Goal: Obtain resource: Download file/media

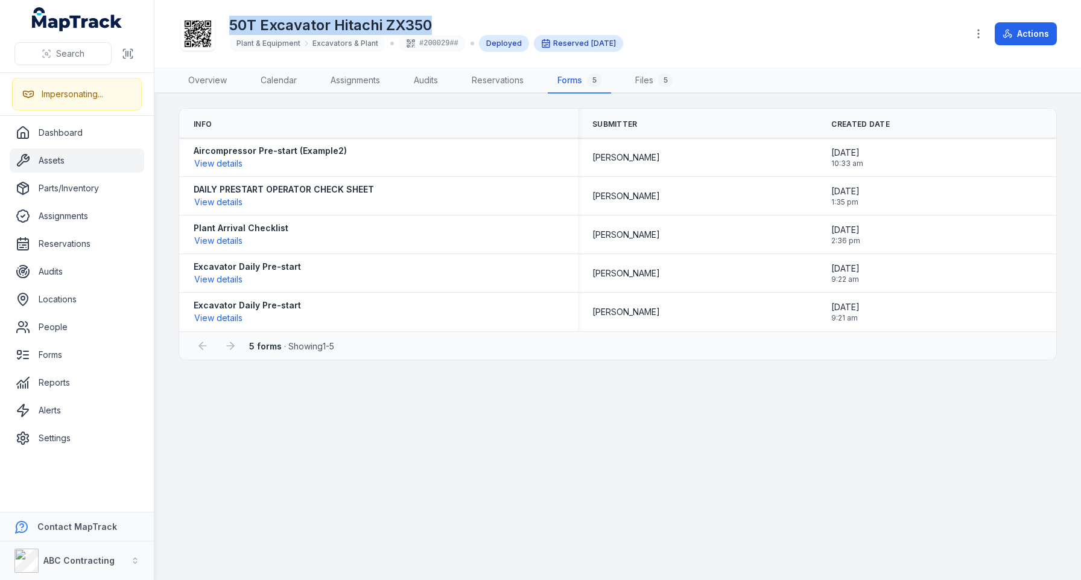
drag, startPoint x: 214, startPoint y: 16, endPoint x: 443, endPoint y: 27, distance: 229.4
click at [443, 27] on div "50T Excavator Hitachi ZX350 Plant & Equipment Excavators & Plant #200029## Depl…" at bounding box center [568, 33] width 779 height 39
click at [210, 159] on button "View details" at bounding box center [218, 163] width 49 height 13
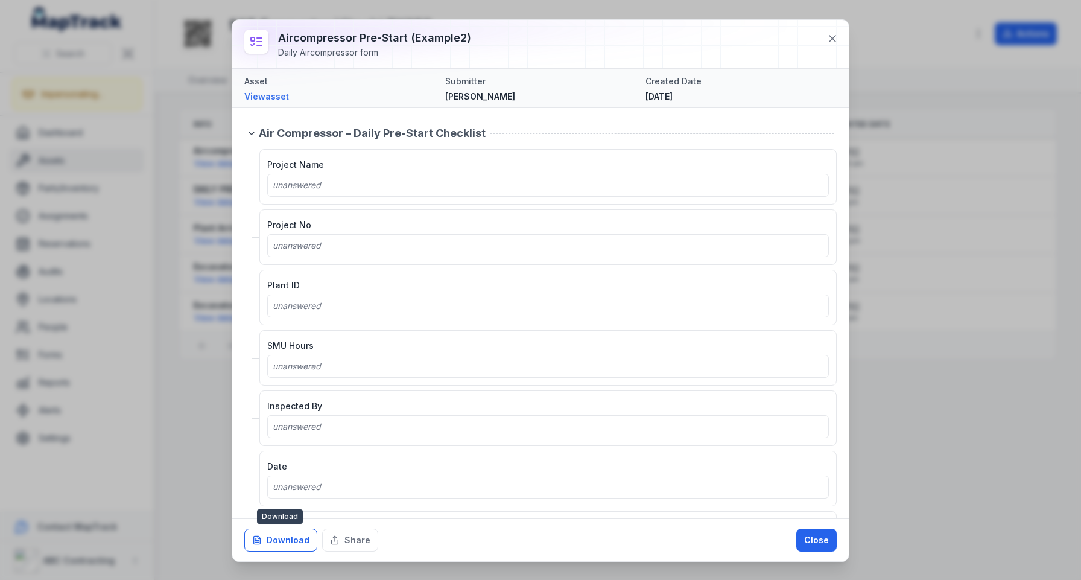
click at [294, 529] on button "Download" at bounding box center [280, 539] width 73 height 23
click at [10, 0] on html "Search Impersonating... Dashboard Assets Parts/Inventory Assignments Reservatio…" at bounding box center [540, 290] width 1081 height 580
click at [829, 44] on icon at bounding box center [832, 39] width 12 height 12
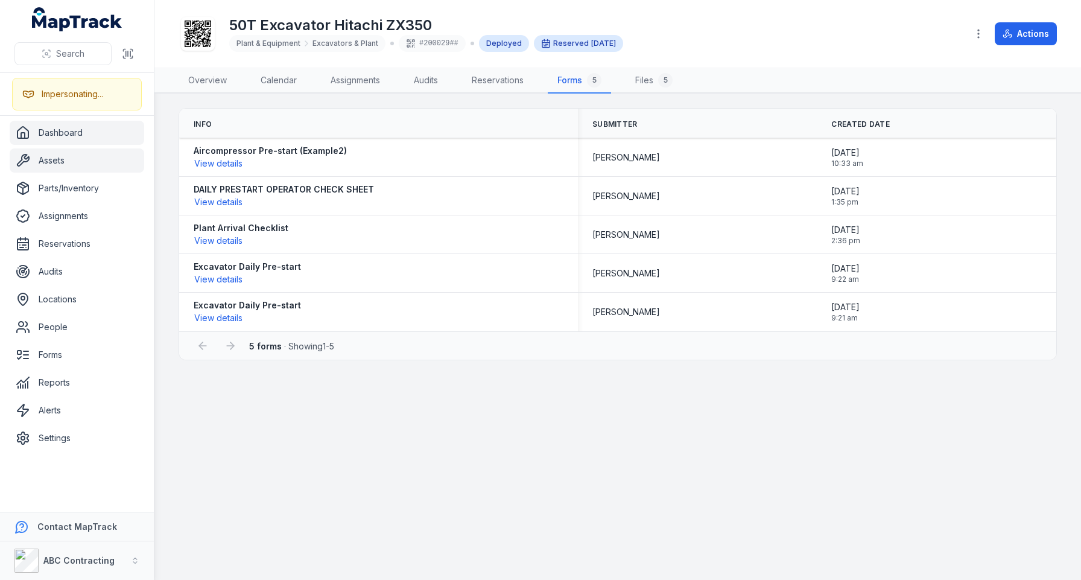
click at [65, 127] on link "Dashboard" at bounding box center [77, 133] width 134 height 24
